Goal: Task Accomplishment & Management: Manage account settings

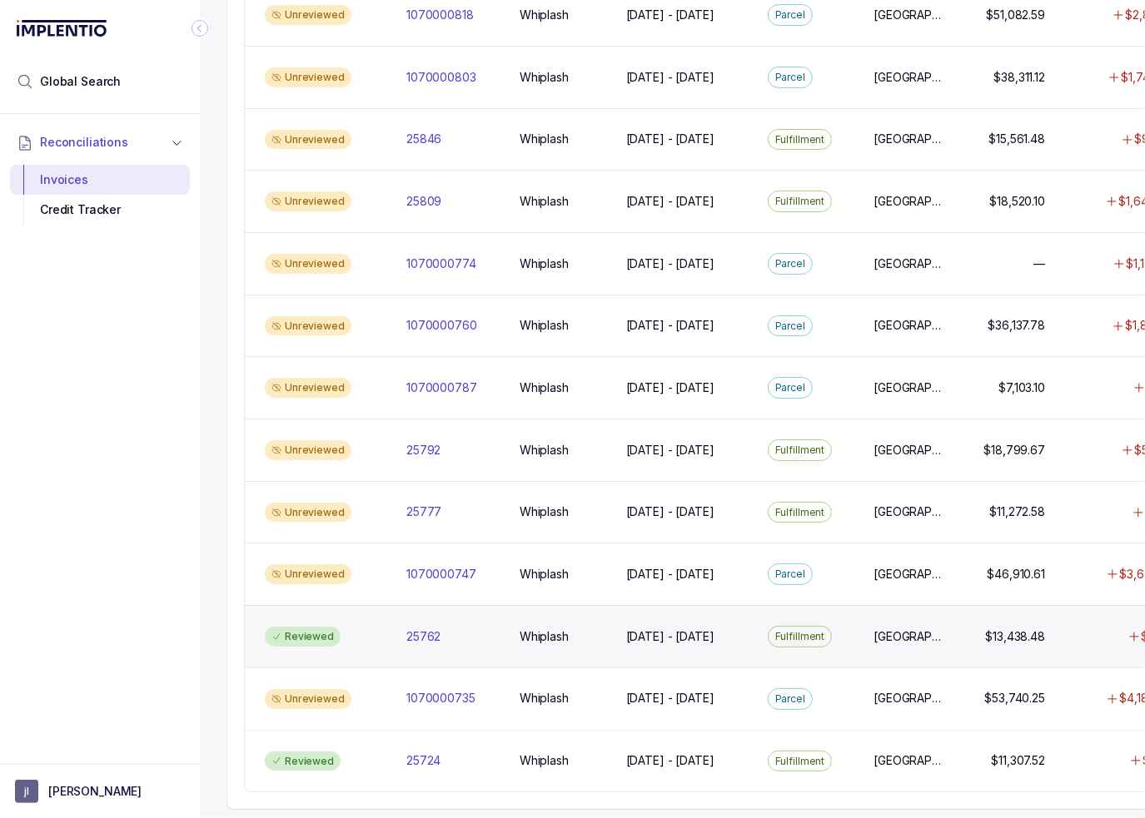
scroll to position [1313, 0]
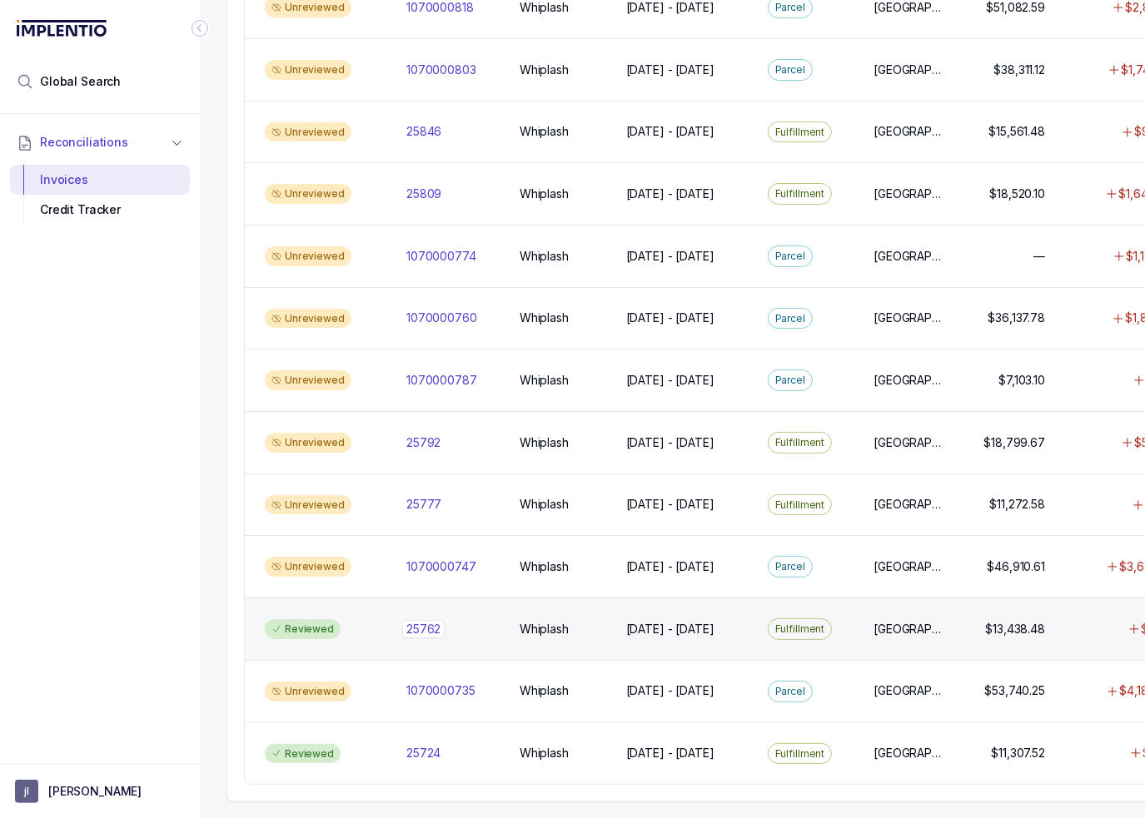
click at [435, 620] on p "25762" at bounding box center [423, 629] width 42 height 18
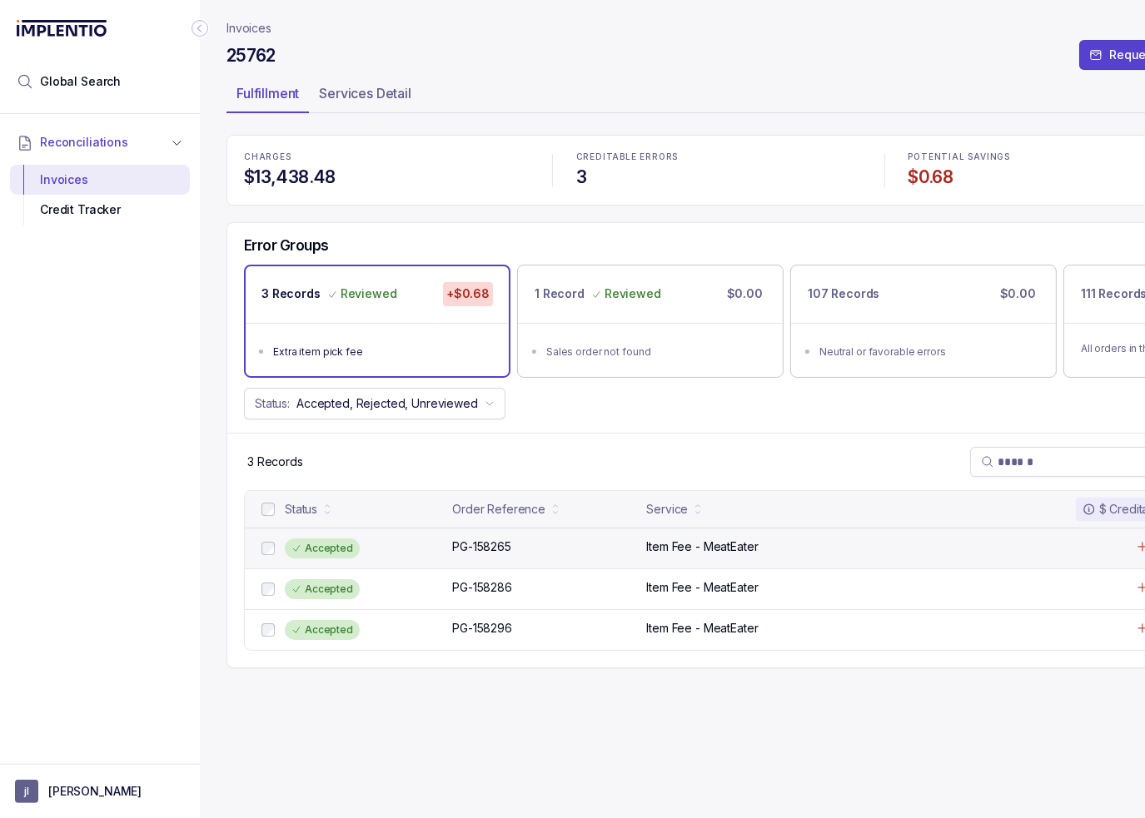
drag, startPoint x: 509, startPoint y: 560, endPoint x: 483, endPoint y: 555, distance: 26.1
click at [509, 559] on div "Accepted PG-158265 PG-158265 Item Fee - MeatEater $0.23" at bounding box center [718, 548] width 947 height 41
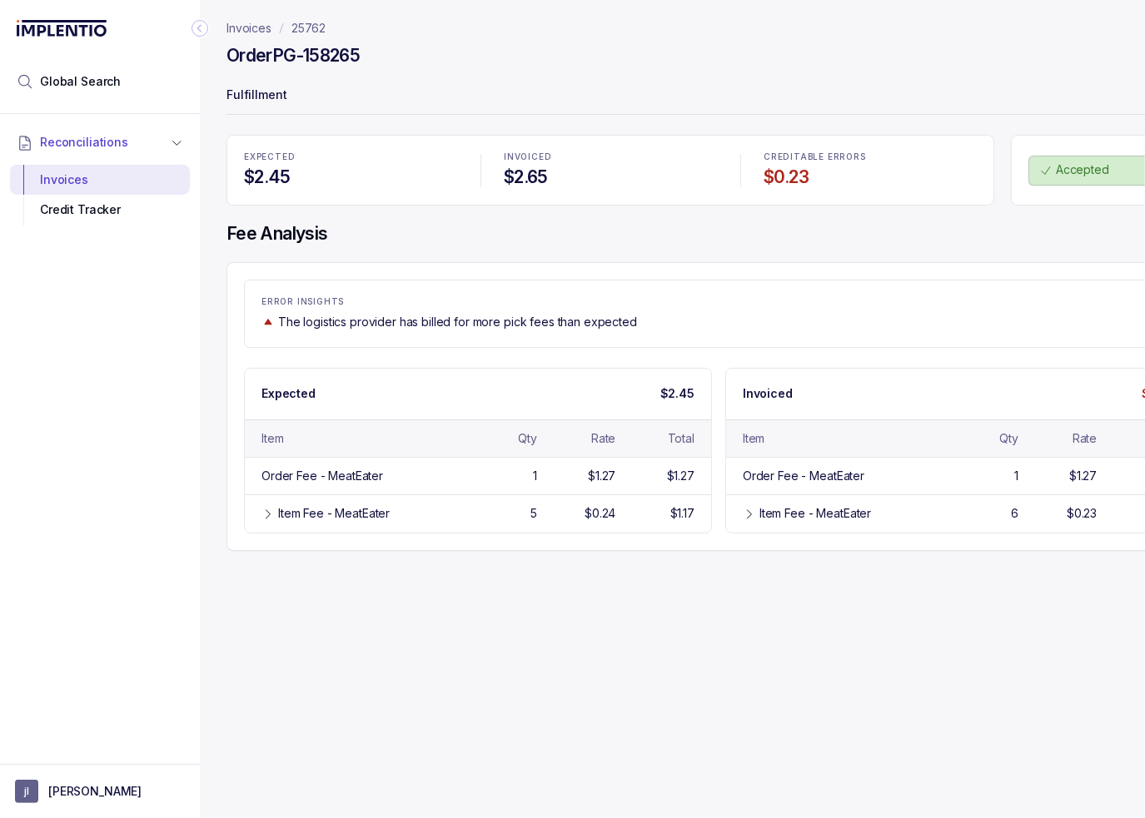
drag, startPoint x: 313, startPoint y: 512, endPoint x: 112, endPoint y: 477, distance: 204.5
click at [313, 512] on div "Item Fee - MeatEater" at bounding box center [334, 513] width 112 height 17
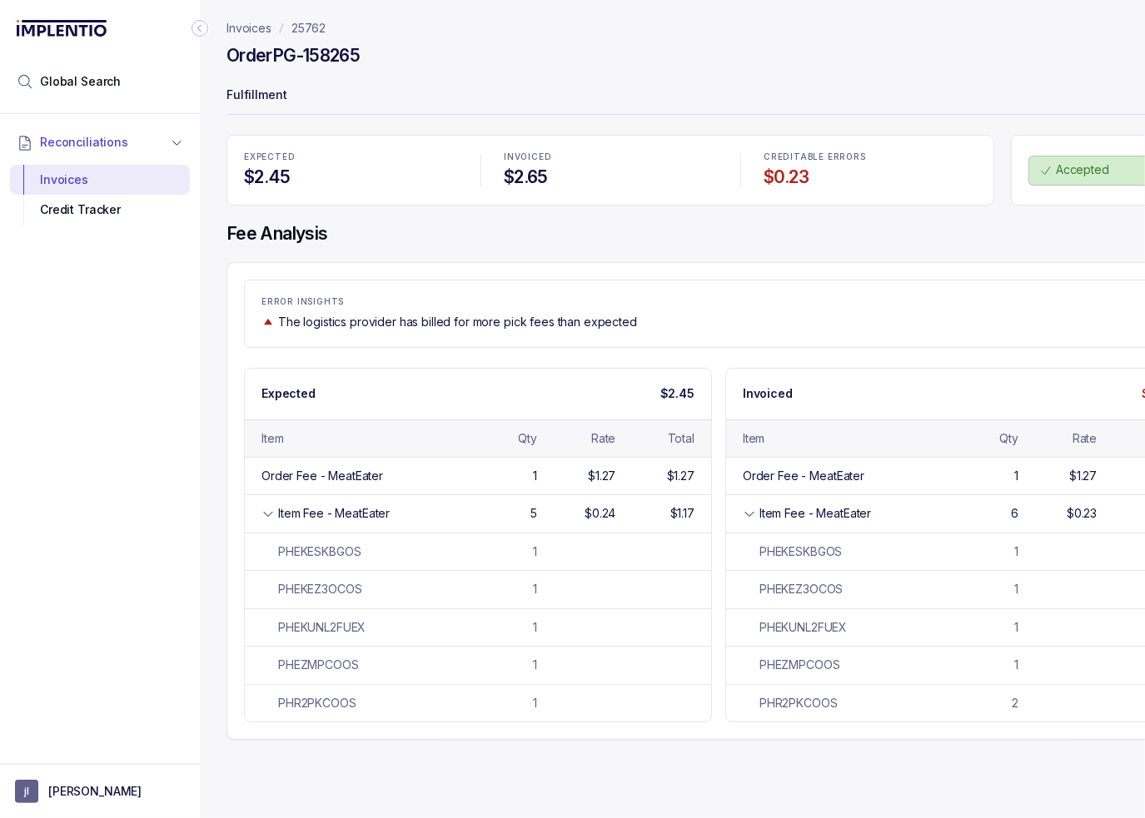
click at [253, 96] on p "Fulfillment" at bounding box center [718, 96] width 984 height 33
click at [312, 28] on p "25762" at bounding box center [308, 28] width 34 height 17
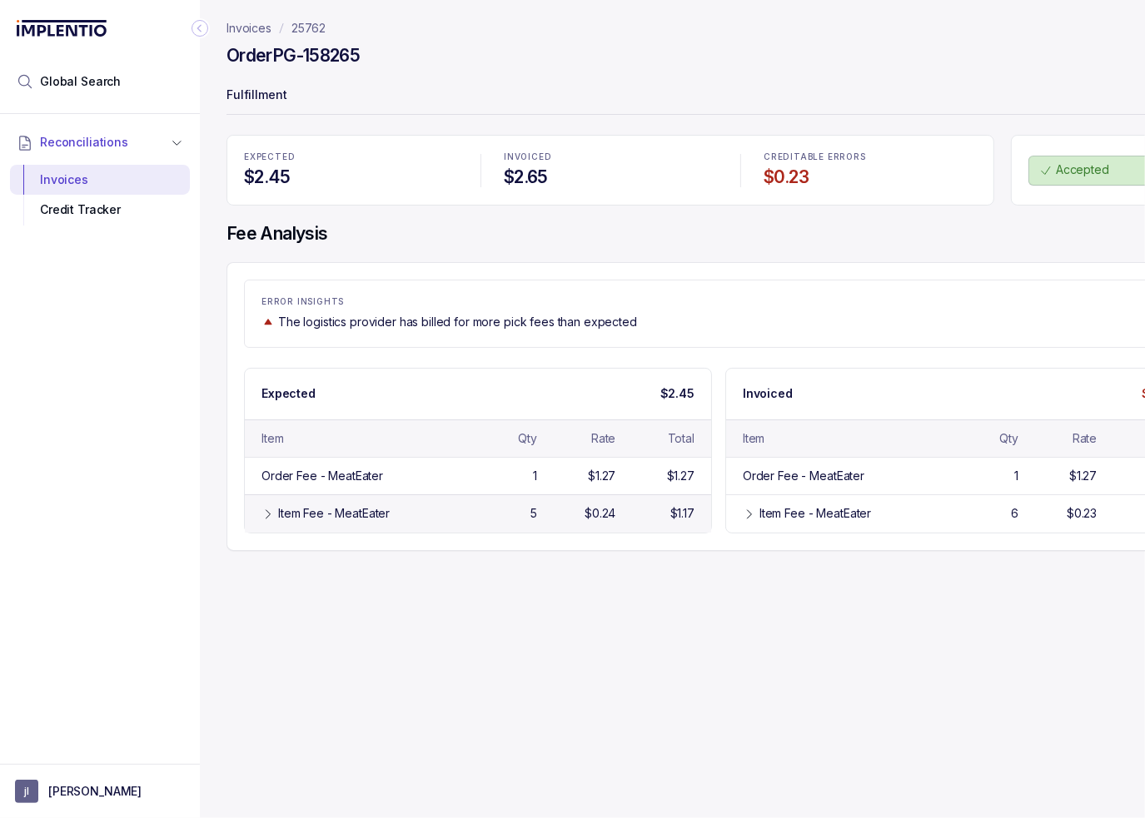
click at [357, 505] on div "Item Fee - MeatEater" at bounding box center [334, 513] width 112 height 17
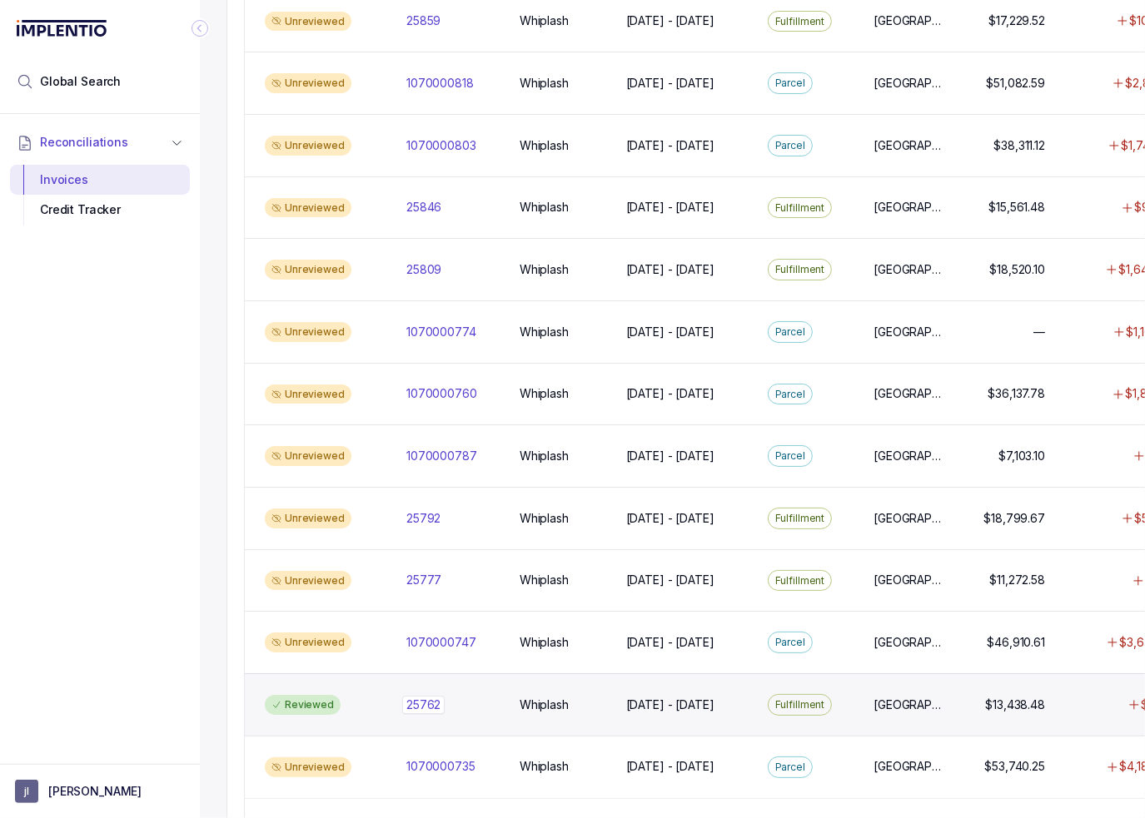
scroll to position [1313, 0]
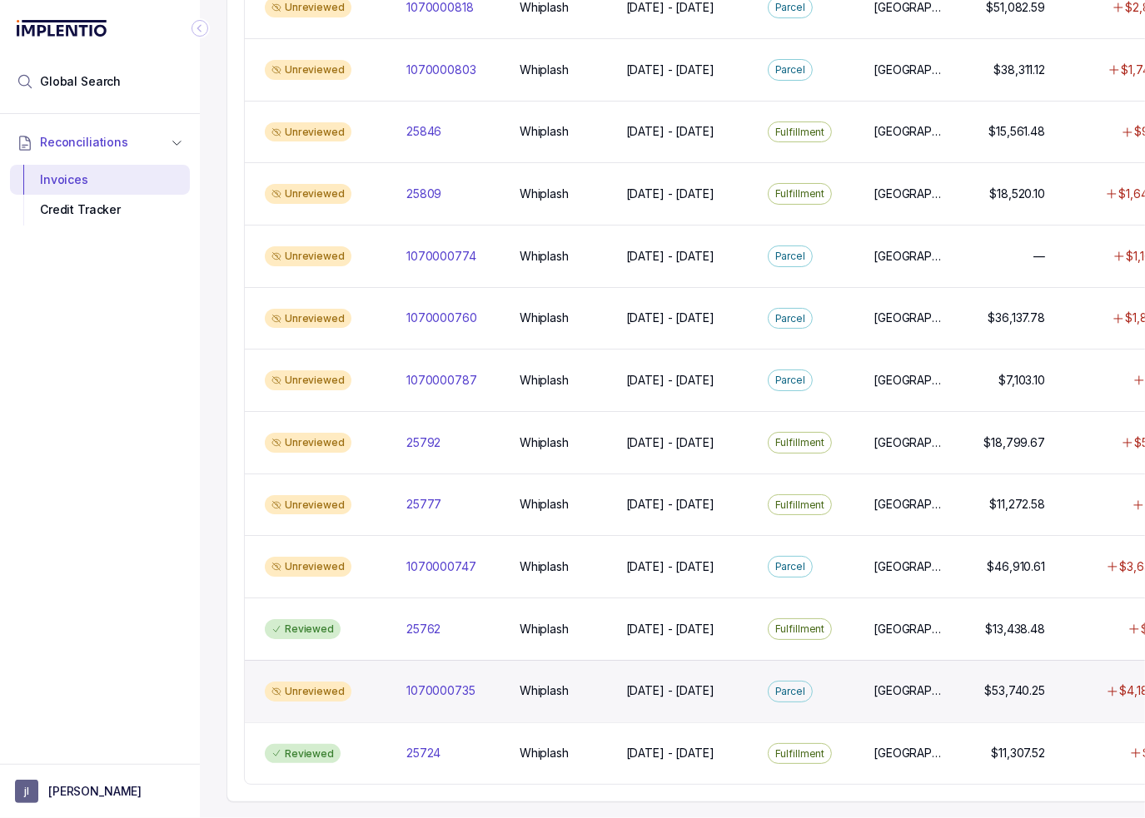
click at [450, 688] on div "Unreviewed 1070000735 1070000735 Whiplash Whiplash [DATE] - [DATE] [DATE] - [DA…" at bounding box center [718, 691] width 947 height 62
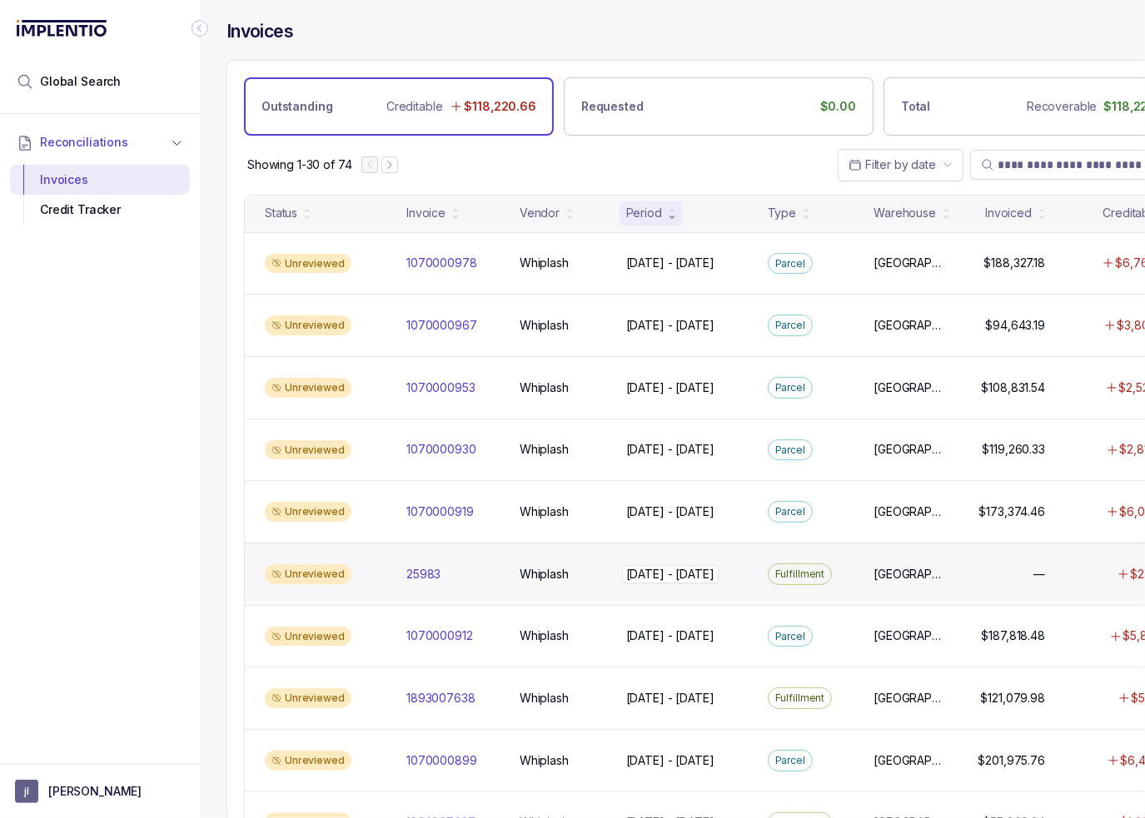
click at [699, 576] on div "[DATE] - [DATE] [DATE] - [DATE]" at bounding box center [670, 574] width 88 height 17
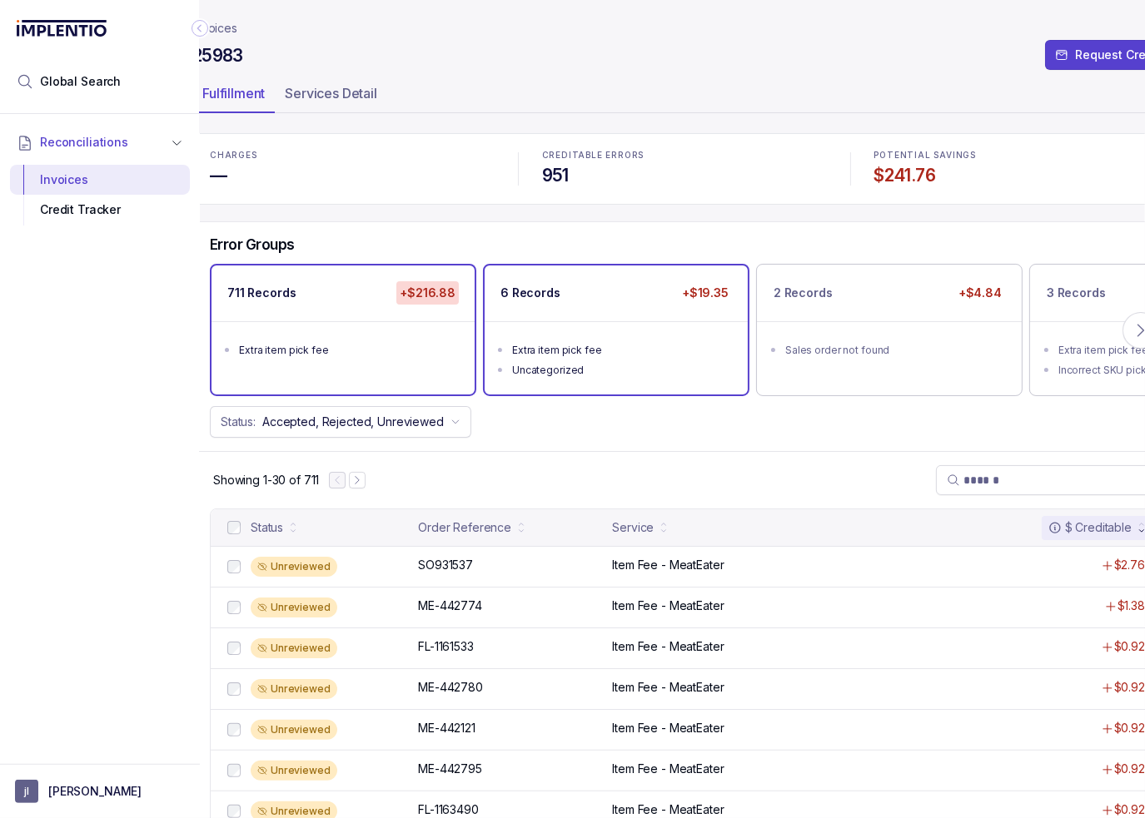
scroll to position [0, 92]
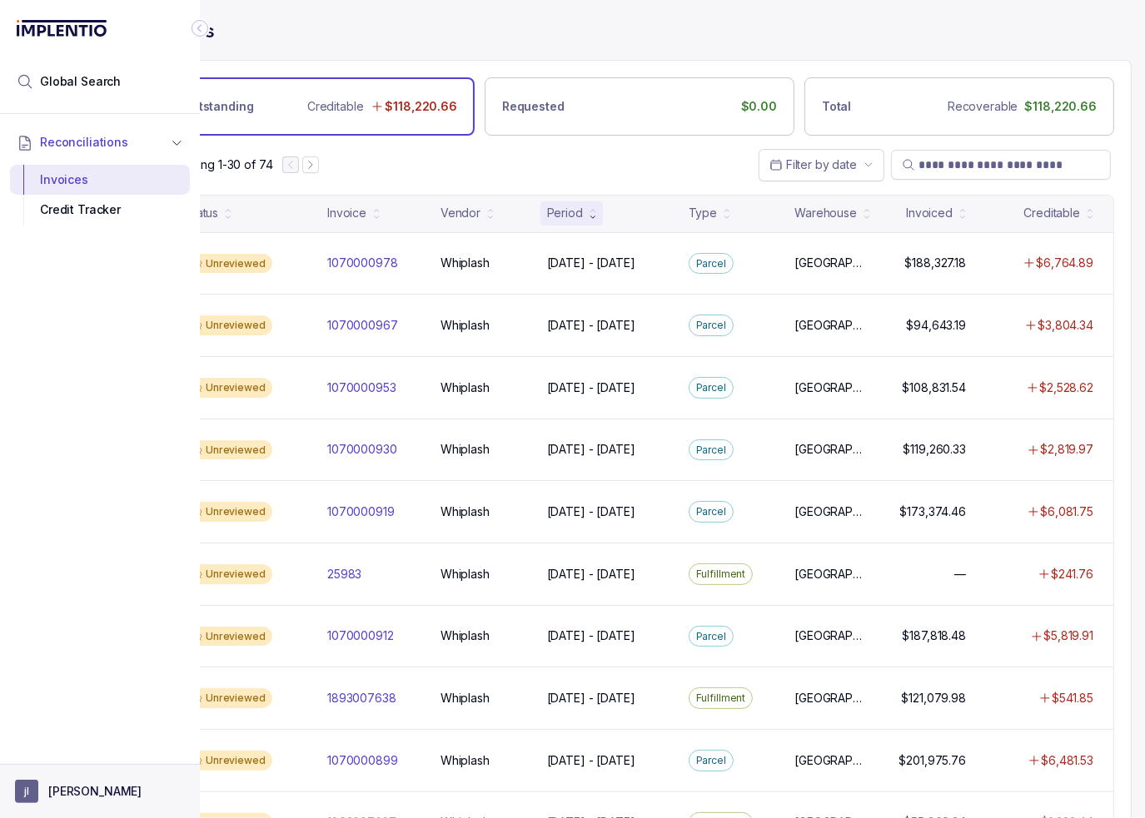
click at [92, 789] on p "[PERSON_NAME]" at bounding box center [94, 791] width 93 height 17
click at [76, 751] on p "Logout" at bounding box center [110, 756] width 138 height 17
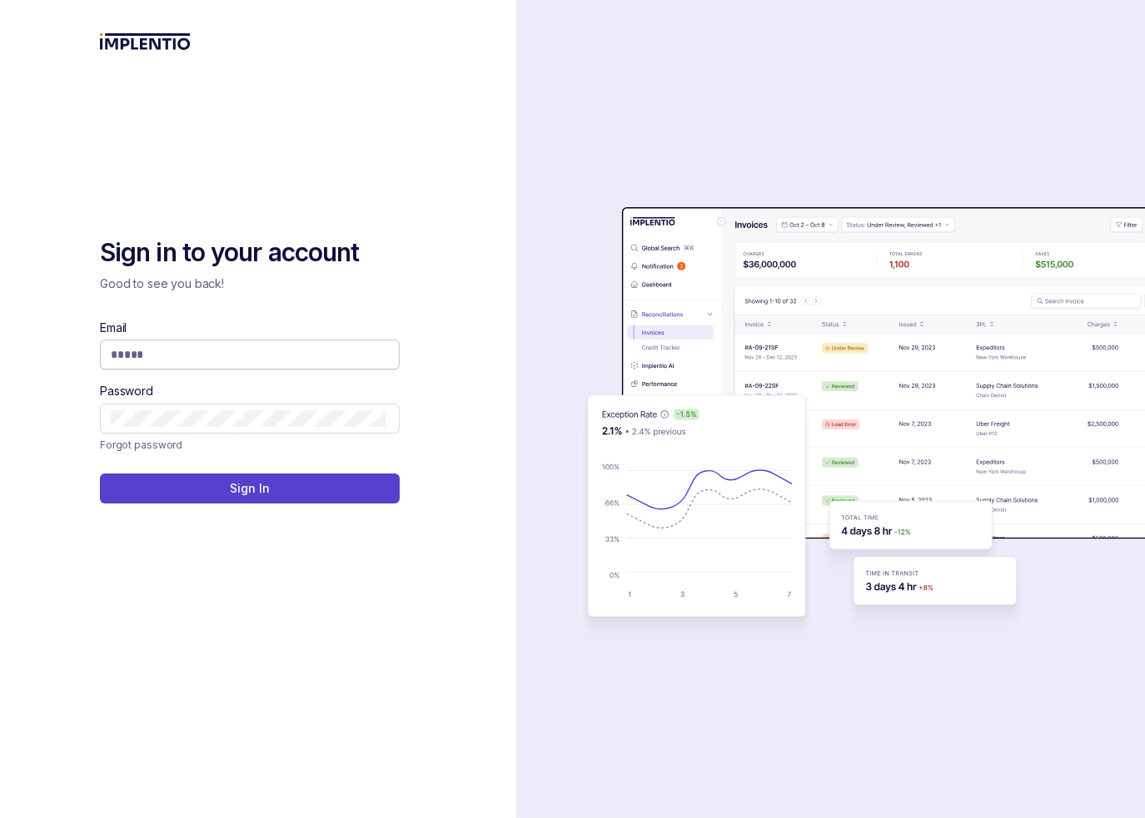
click at [226, 356] on input "Email" at bounding box center [248, 354] width 275 height 17
type input "**********"
